Goal: Information Seeking & Learning: Learn about a topic

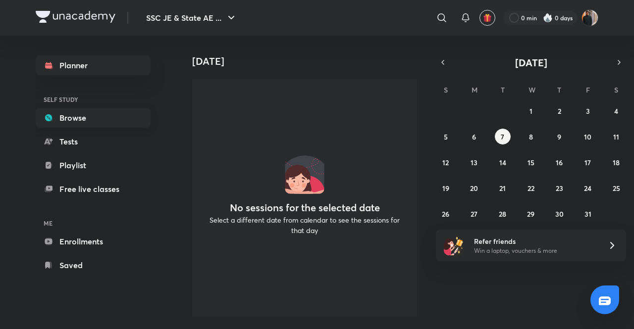
drag, startPoint x: 46, startPoint y: 162, endPoint x: 54, endPoint y: 122, distance: 40.5
click at [46, 161] on icon at bounding box center [49, 165] width 10 height 10
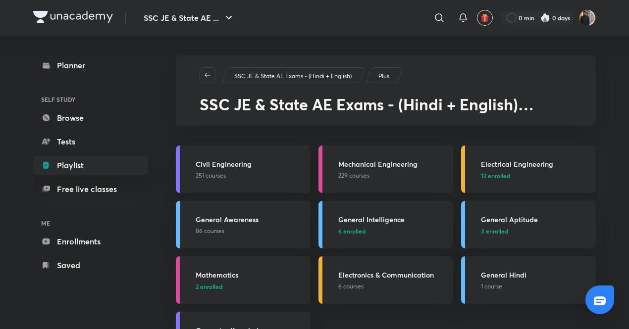
click at [509, 162] on h3 "Electrical Engineering" at bounding box center [535, 164] width 109 height 10
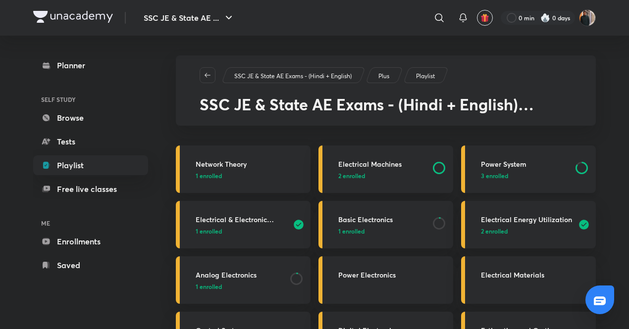
click at [490, 173] on span "3 enrolled" at bounding box center [494, 175] width 27 height 9
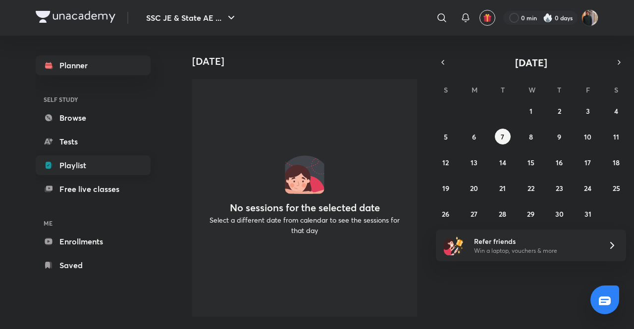
click at [57, 170] on link "Playlist" at bounding box center [93, 165] width 115 height 20
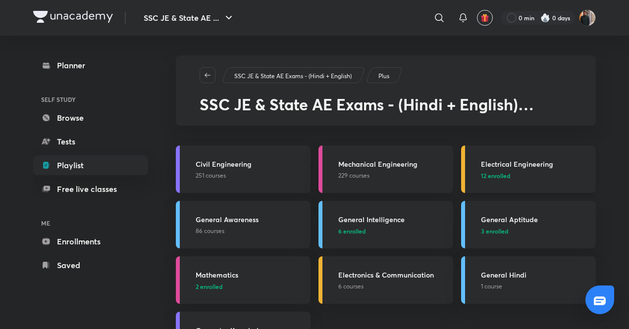
click at [538, 172] on p "12 enrolled" at bounding box center [535, 175] width 109 height 9
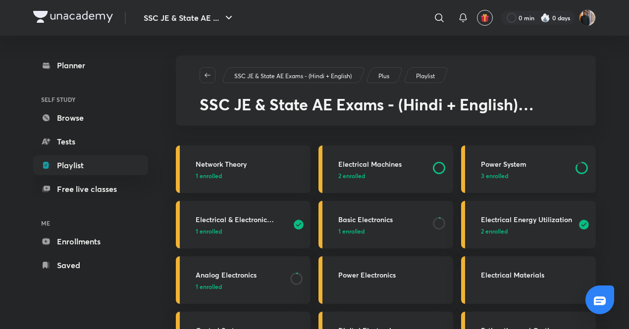
click at [501, 166] on h3 "Power System" at bounding box center [525, 164] width 89 height 10
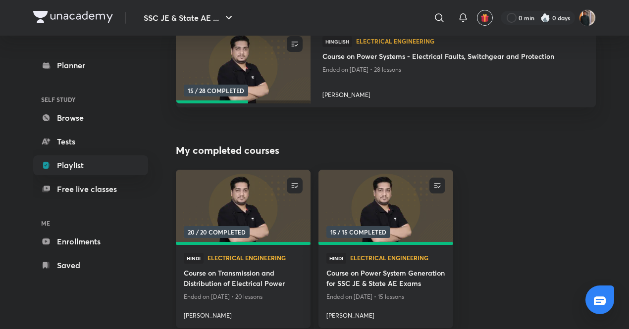
scroll to position [148, 0]
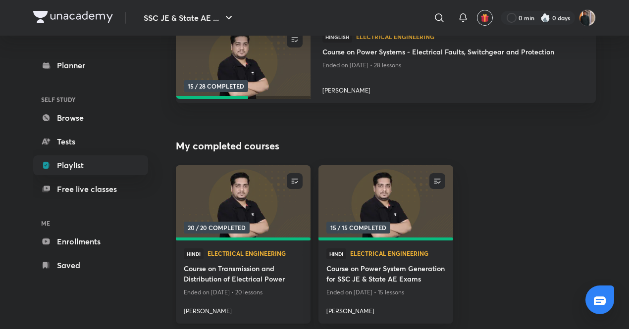
click at [241, 215] on img at bounding box center [242, 203] width 137 height 77
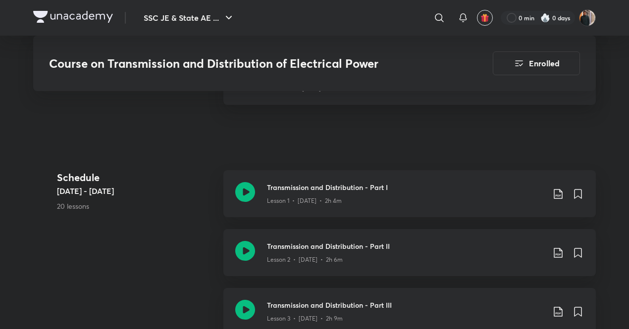
scroll to position [198, 0]
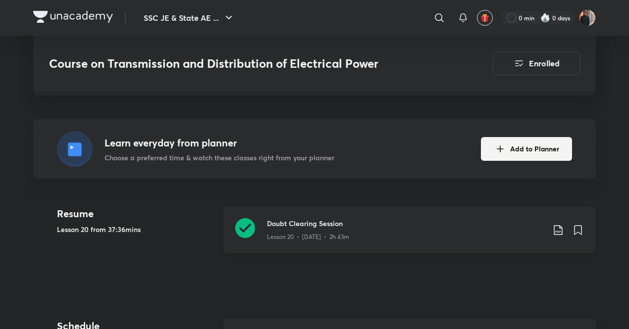
click at [288, 235] on p "Lesson 20 • Jul 15 • 2h 43m" at bounding box center [308, 237] width 82 height 9
